Goal: Obtain resource: Obtain resource

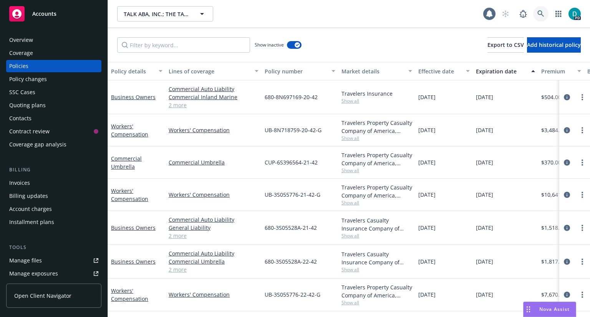
click at [538, 17] on link at bounding box center [540, 13] width 15 height 15
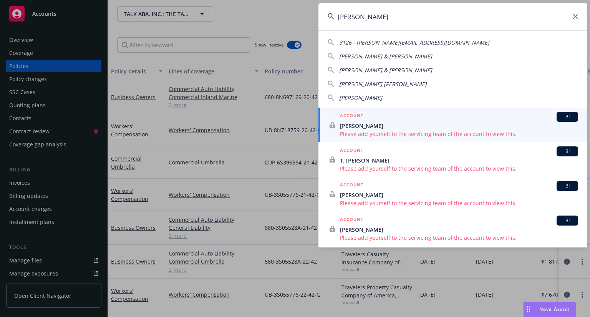
click at [360, 99] on span "[PERSON_NAME]" at bounding box center [360, 97] width 43 height 7
type input "[PERSON_NAME]"
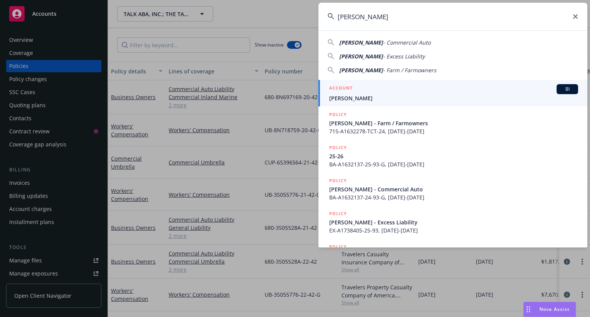
click at [346, 93] on h5 "ACCOUNT" at bounding box center [340, 88] width 23 height 9
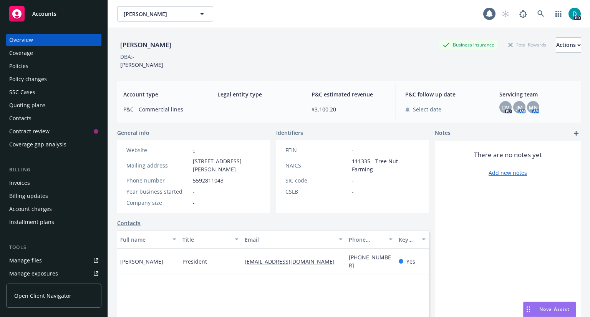
click at [40, 106] on div "Quoting plans" at bounding box center [27, 105] width 36 height 12
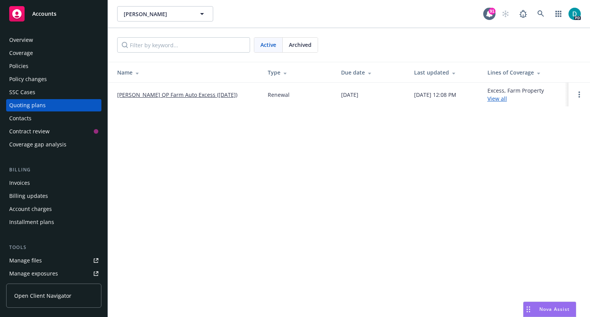
click at [28, 258] on div "Manage files" at bounding box center [25, 260] width 33 height 12
click at [28, 64] on div "Policies" at bounding box center [53, 66] width 89 height 12
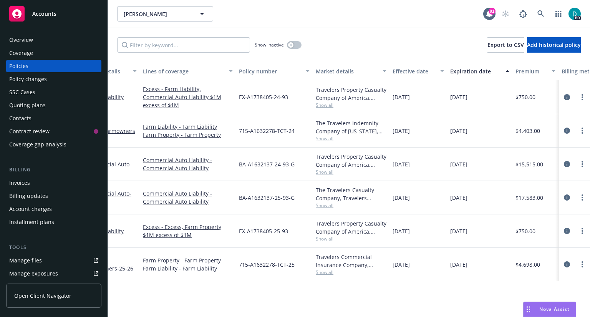
scroll to position [0, 25]
click at [584, 195] on link "more" at bounding box center [582, 197] width 9 height 9
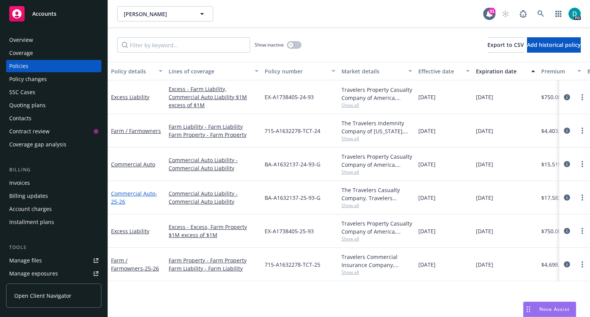
click at [131, 190] on link "Commercial Auto - 25-26" at bounding box center [134, 197] width 46 height 15
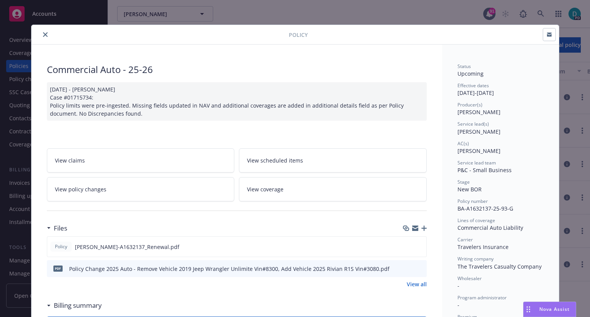
scroll to position [52, 0]
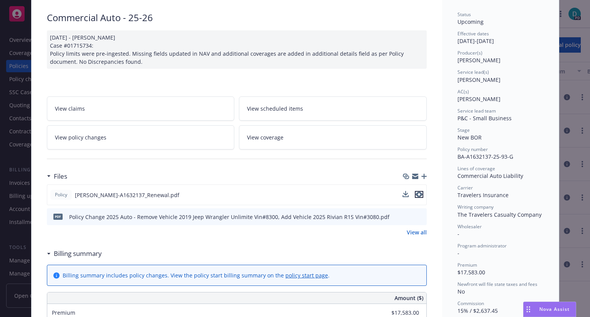
click at [418, 193] on icon "preview file" at bounding box center [419, 194] width 7 height 5
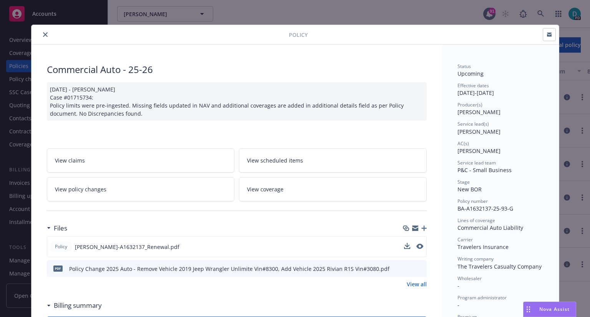
click at [43, 32] on icon "close" at bounding box center [45, 34] width 5 height 5
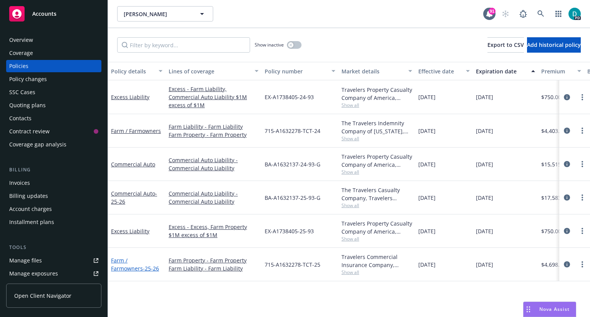
click at [153, 259] on link "Farm / Farmowners - 25-26" at bounding box center [135, 264] width 48 height 15
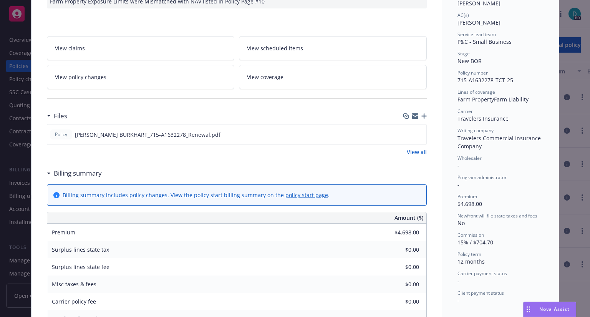
scroll to position [129, 0]
click at [417, 133] on icon "preview file" at bounding box center [419, 133] width 7 height 5
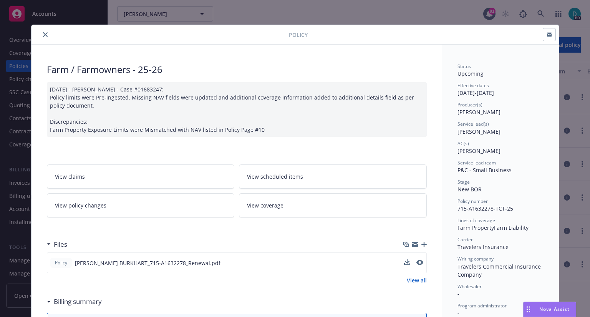
click at [43, 34] on icon "close" at bounding box center [45, 34] width 5 height 5
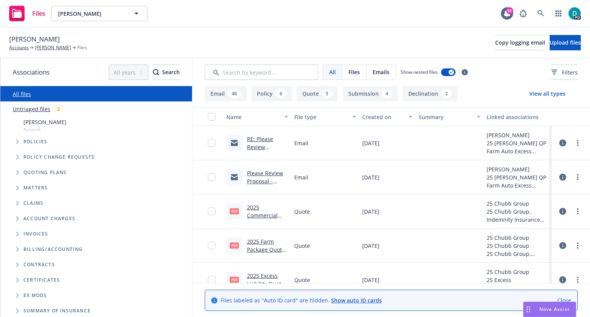
click at [308, 91] on button "Quote 5" at bounding box center [317, 93] width 41 height 15
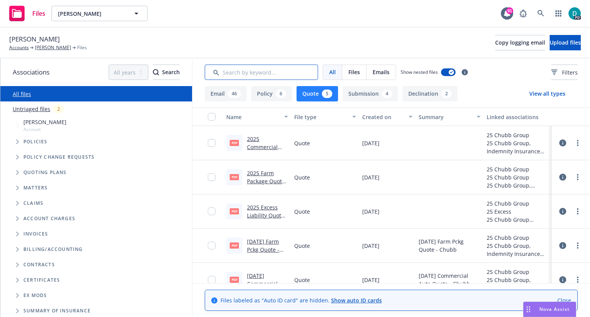
click at [243, 73] on input "Search by keyword..." at bounding box center [261, 72] width 113 height 15
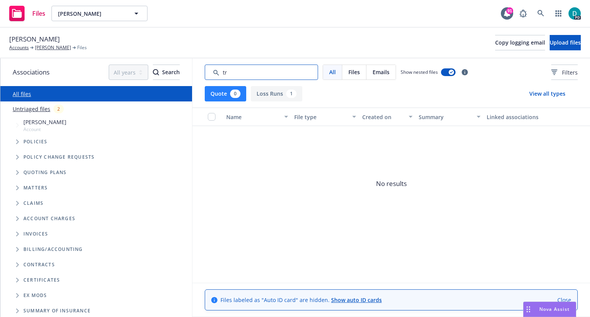
type input "t"
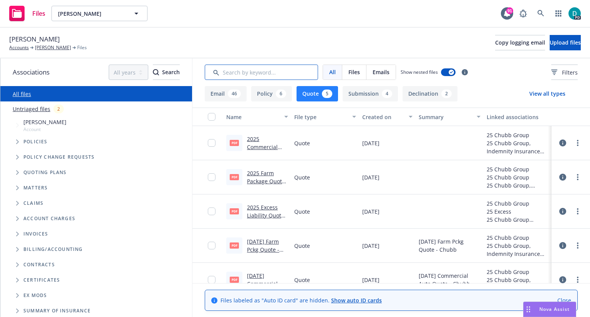
scroll to position [13, 0]
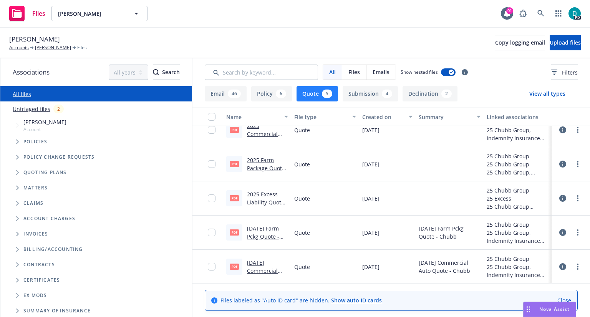
click at [53, 173] on span "Quoting plans" at bounding box center [44, 172] width 43 height 5
click at [21, 171] on span "Tree Example" at bounding box center [17, 172] width 12 height 12
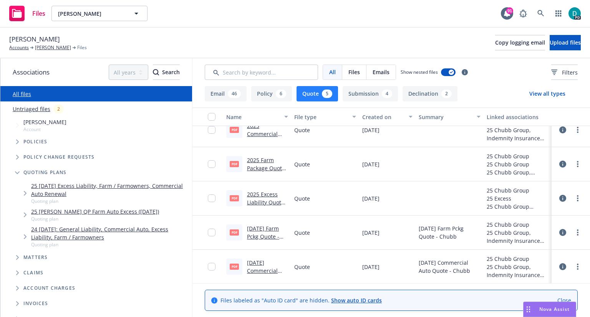
click at [260, 158] on link "2025 Farm Package Quote - Chubb.pdf" at bounding box center [266, 167] width 38 height 23
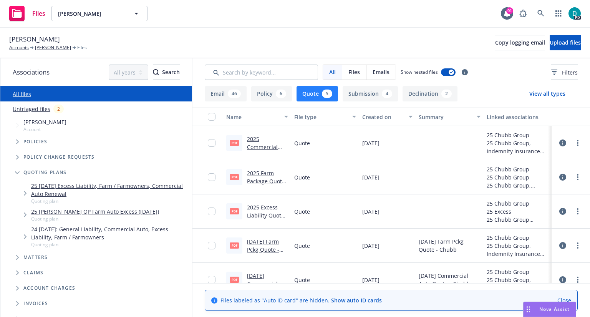
click at [121, 214] on link "25 Shane Burkhart QP Farm Auto Excess (2025-09-12)" at bounding box center [95, 211] width 128 height 8
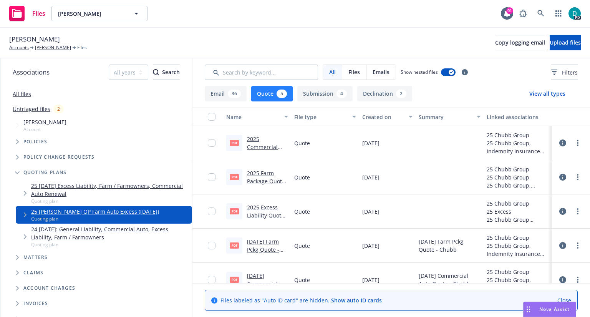
click at [135, 186] on link "25 09/12/25 Excess Liability, Farm / Farmowners, Commercial Auto Renewal" at bounding box center [110, 190] width 158 height 16
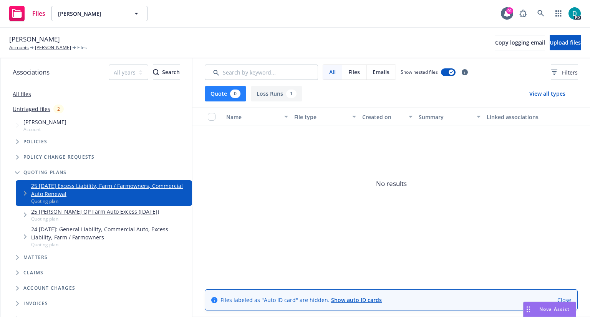
click at [75, 190] on link "25 09/12/25 Excess Liability, Farm / Farmowners, Commercial Auto Renewal" at bounding box center [110, 190] width 158 height 16
click at [73, 213] on link "25 Shane Burkhart QP Farm Auto Excess (2025-09-12)" at bounding box center [95, 211] width 128 height 8
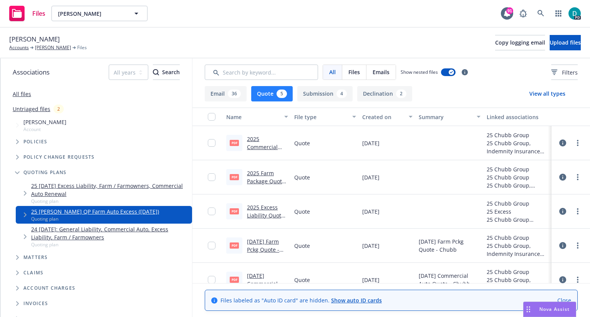
click at [257, 139] on link "2025 Commercial Auto Quote - Chubb.pdf" at bounding box center [263, 151] width 33 height 32
